Goal: Information Seeking & Learning: Learn about a topic

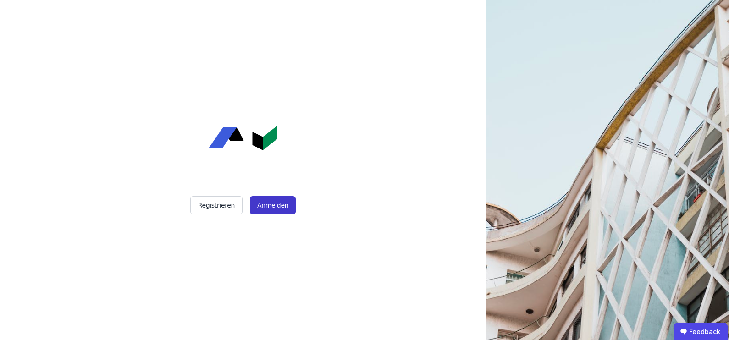
click at [272, 209] on button "Anmelden" at bounding box center [273, 205] width 46 height 18
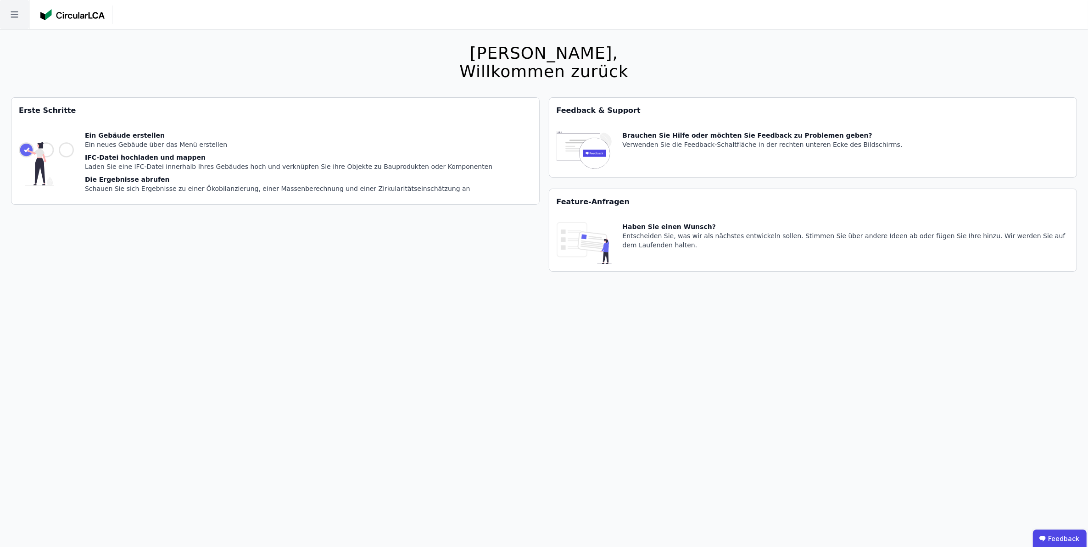
click at [11, 15] on icon at bounding box center [14, 14] width 29 height 29
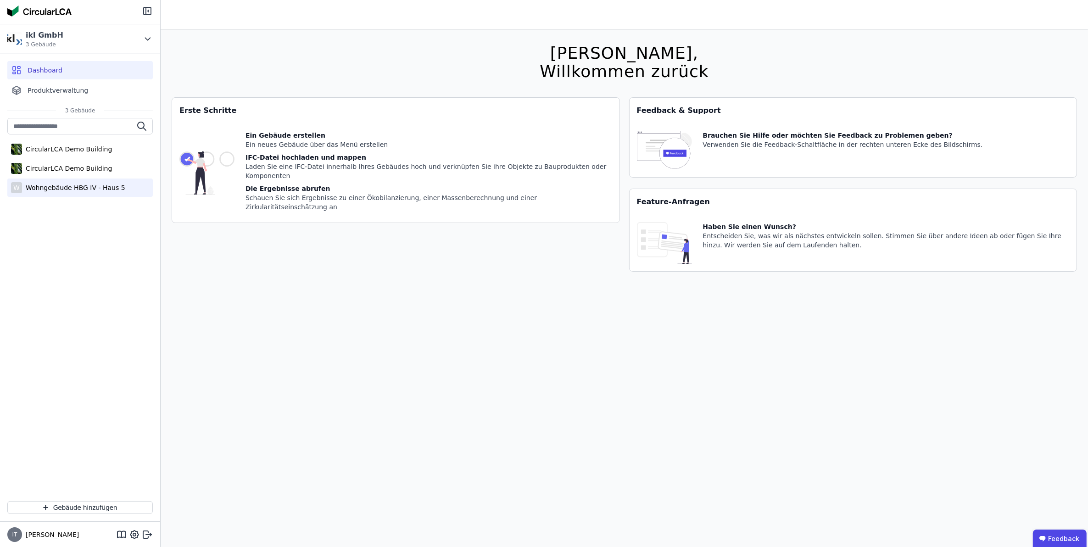
click at [58, 186] on div "Wohngebäude HBG IV - Haus 5" at bounding box center [73, 187] width 103 height 9
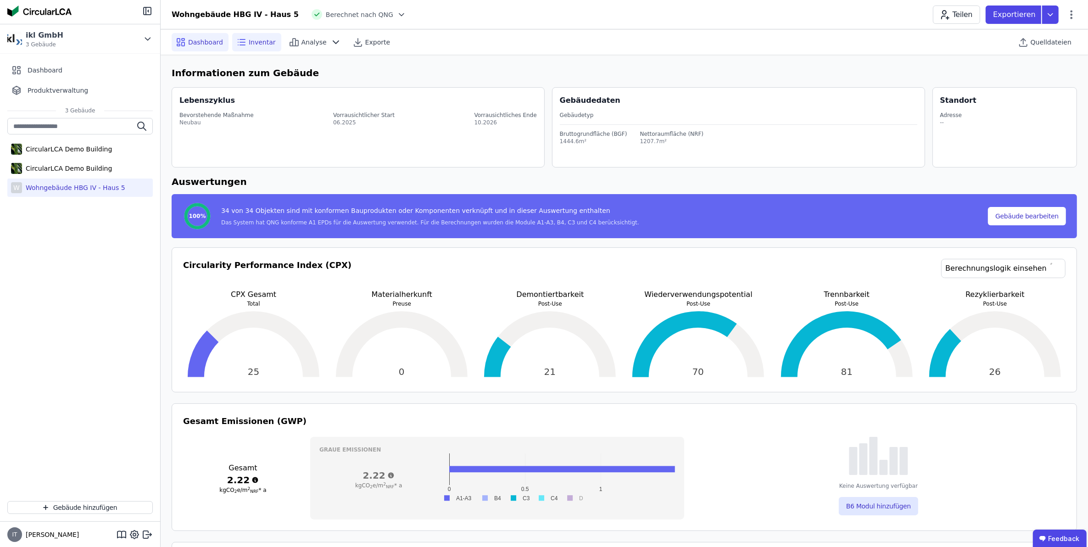
click at [266, 44] on span "Inventar" at bounding box center [262, 42] width 27 height 9
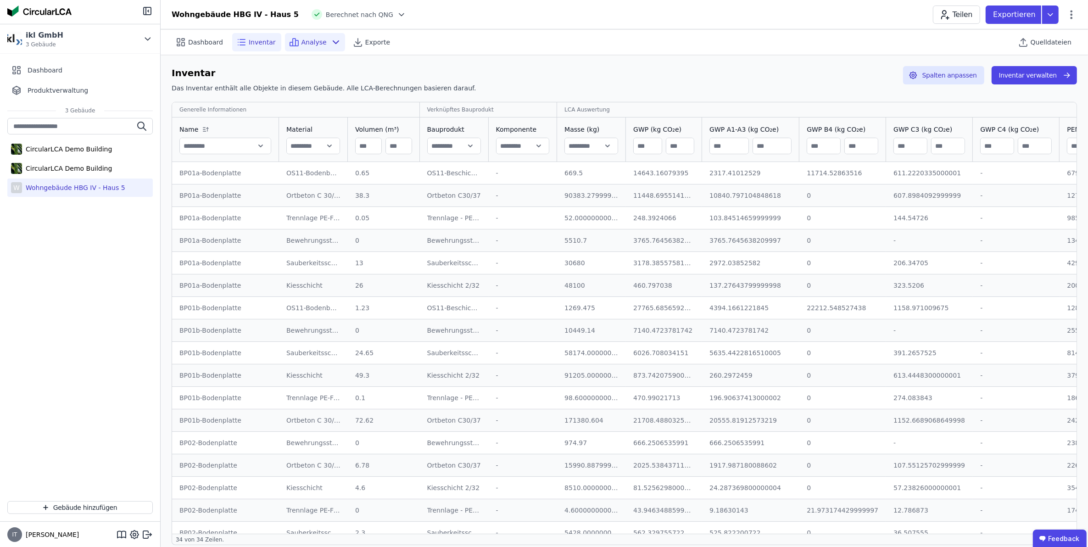
click at [311, 42] on span "Analyse" at bounding box center [313, 42] width 25 height 9
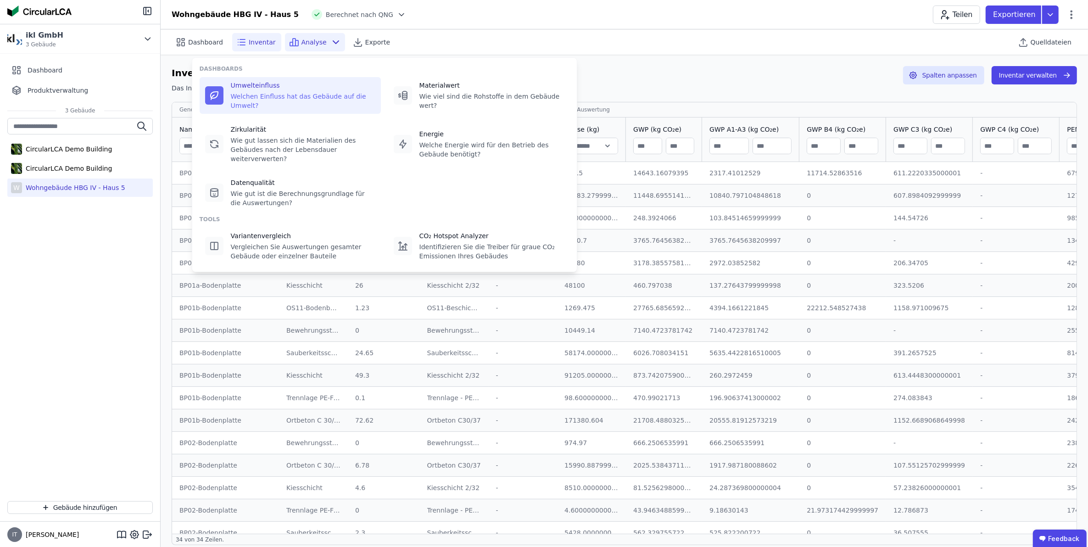
click at [266, 93] on div "Welchen Einfluss hat das Gebäude auf die Umwelt?" at bounding box center [303, 101] width 145 height 18
